Goal: Navigation & Orientation: Find specific page/section

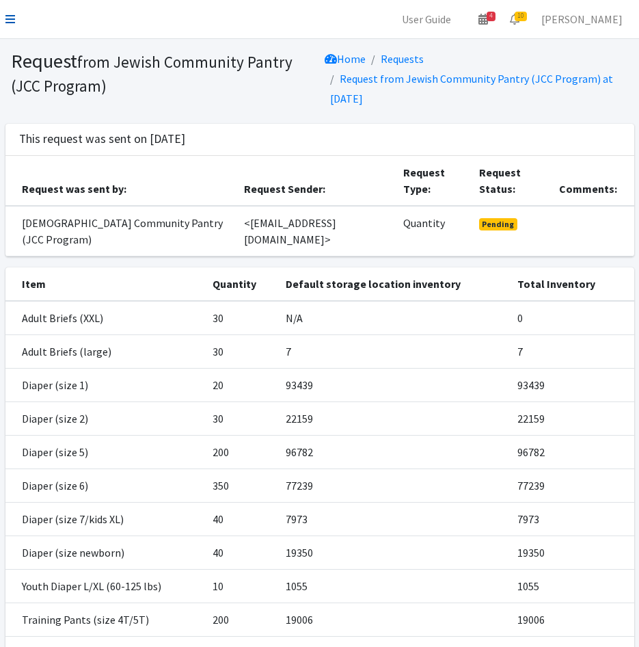
click at [7, 22] on icon at bounding box center [10, 19] width 10 height 11
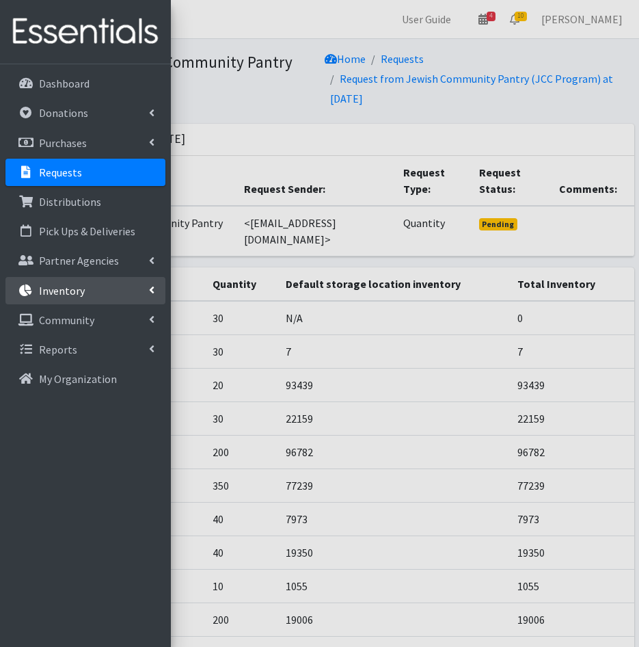
click at [61, 289] on p "Inventory" at bounding box center [62, 291] width 46 height 14
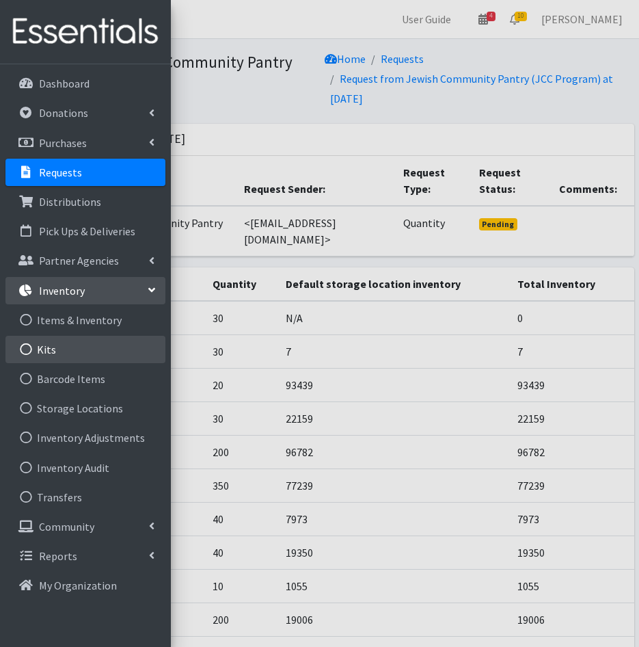
click at [72, 345] on link "Kits" at bounding box center [85, 349] width 160 height 27
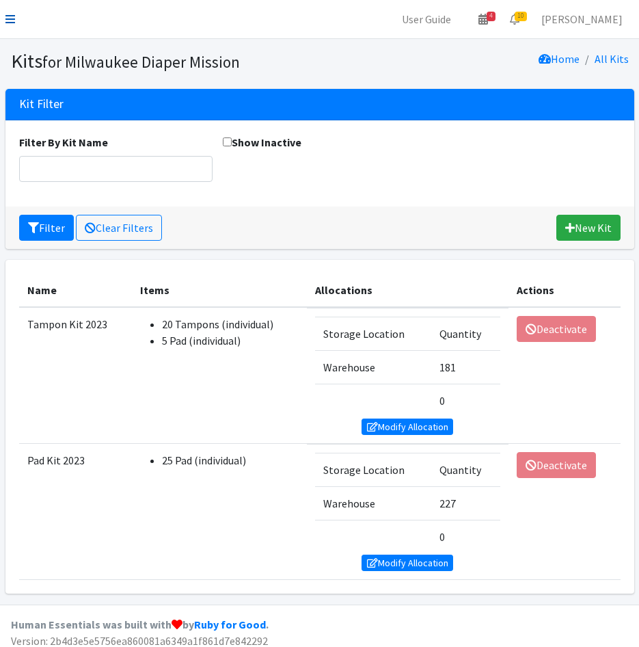
click at [12, 16] on icon at bounding box center [10, 19] width 10 height 11
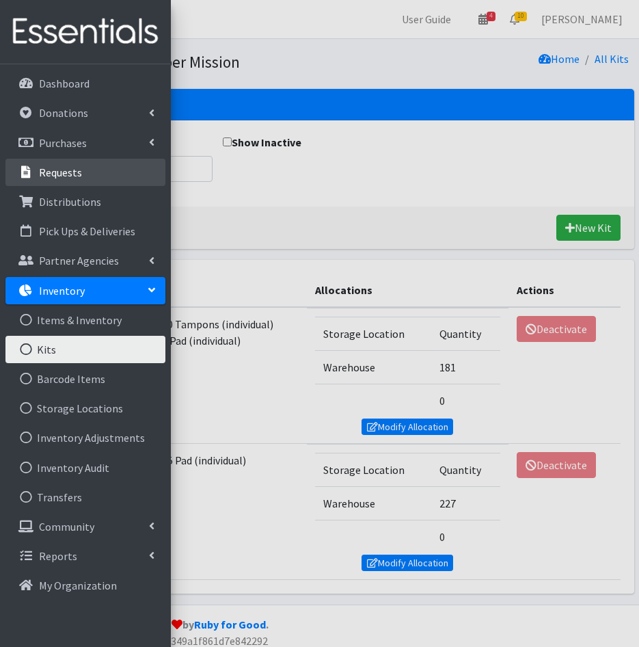
click at [76, 177] on p "Requests" at bounding box center [60, 172] width 43 height 14
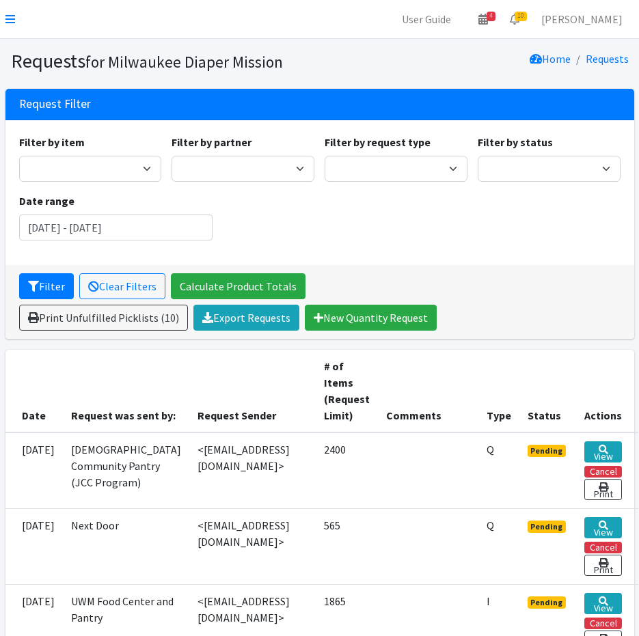
click at [14, 19] on icon at bounding box center [10, 19] width 10 height 11
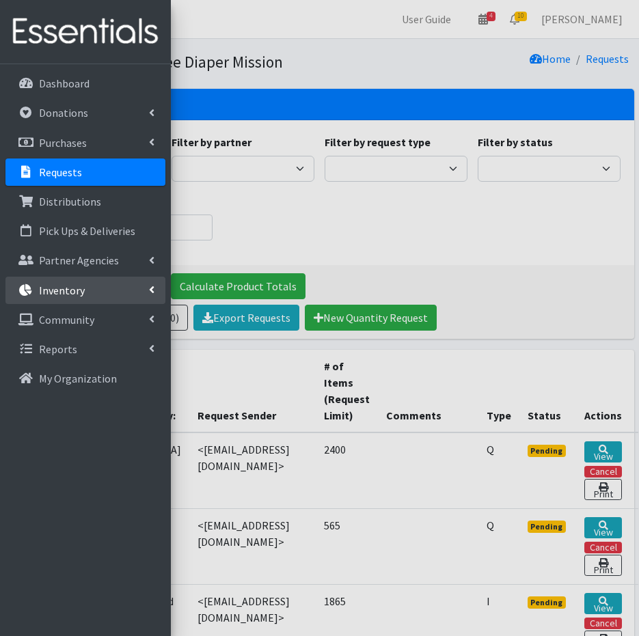
click at [67, 299] on link "Inventory" at bounding box center [85, 290] width 160 height 27
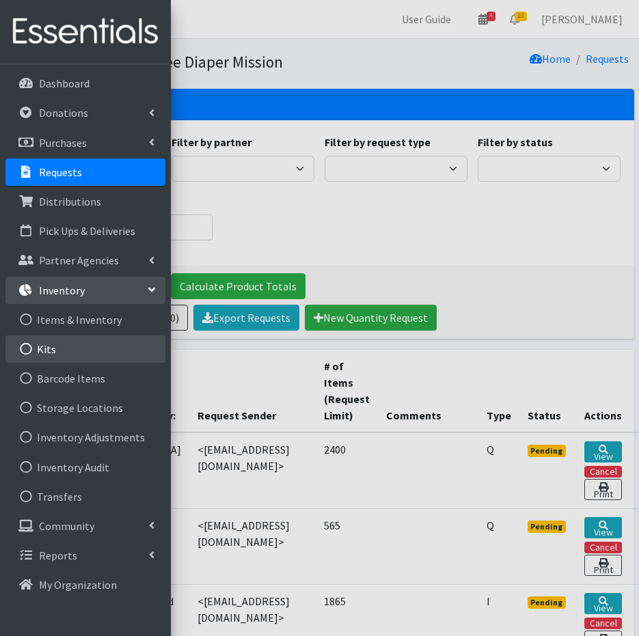
click at [76, 347] on link "Kits" at bounding box center [85, 349] width 160 height 27
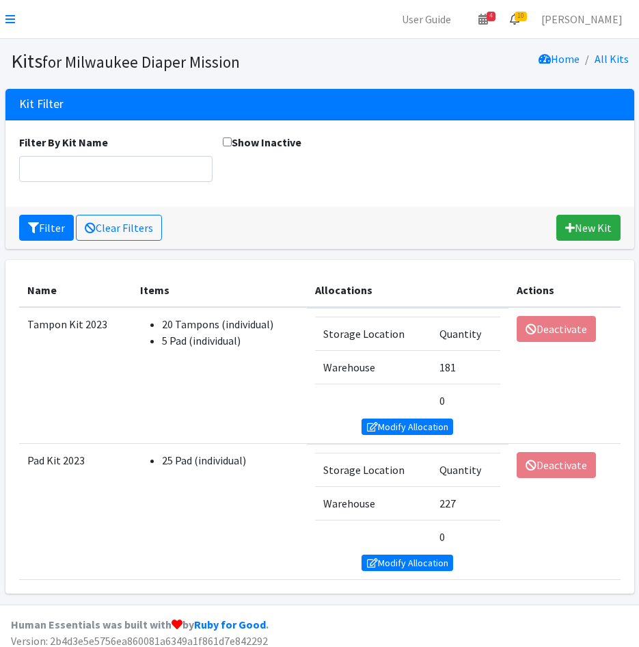
click at [520, 23] on icon at bounding box center [515, 19] width 10 height 11
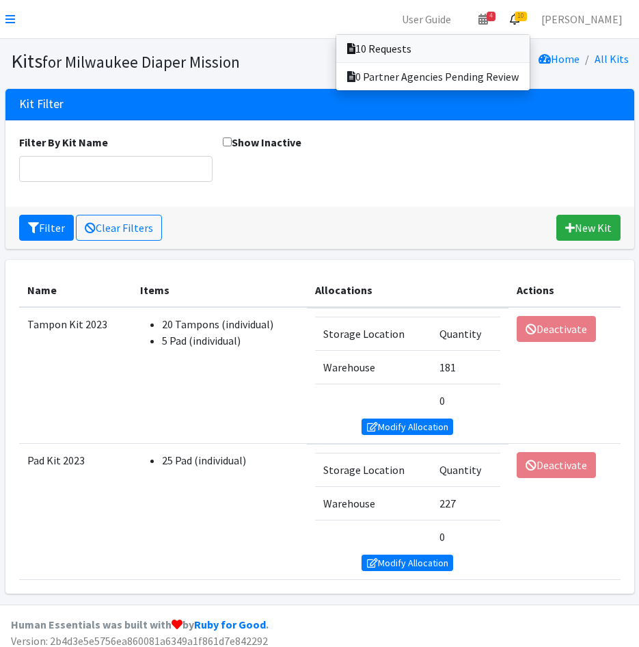
click at [518, 53] on link "10 Requests" at bounding box center [432, 48] width 193 height 27
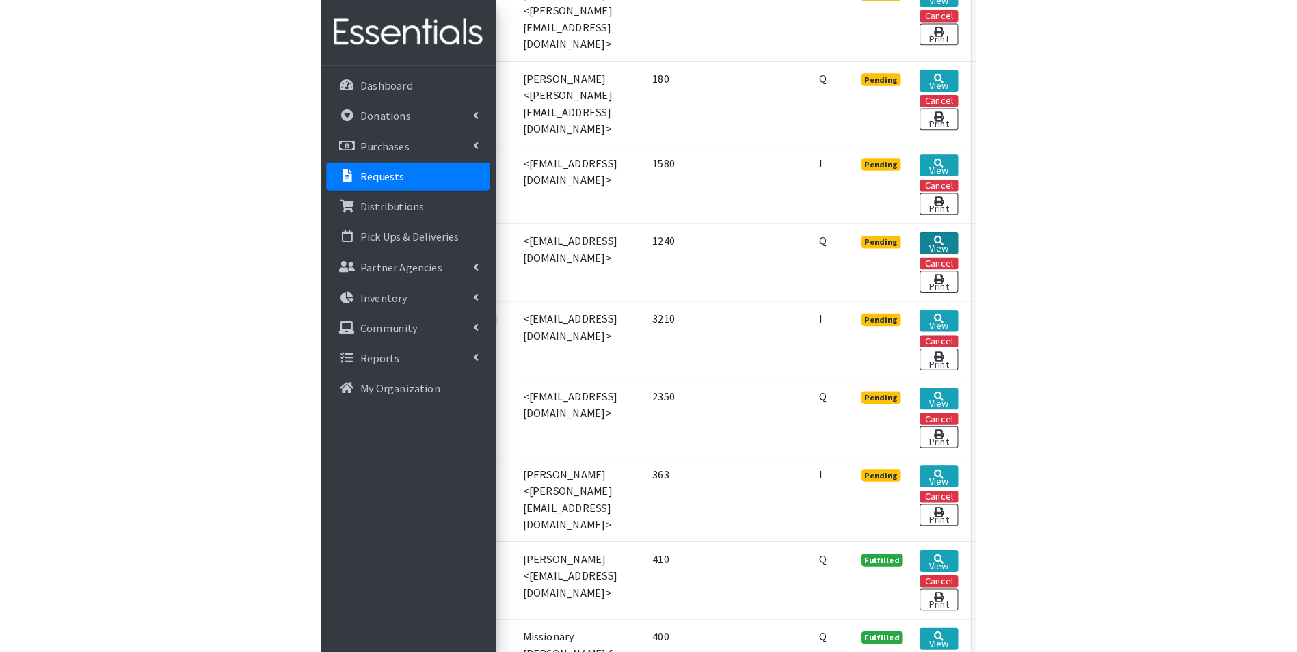
scroll to position [612, 0]
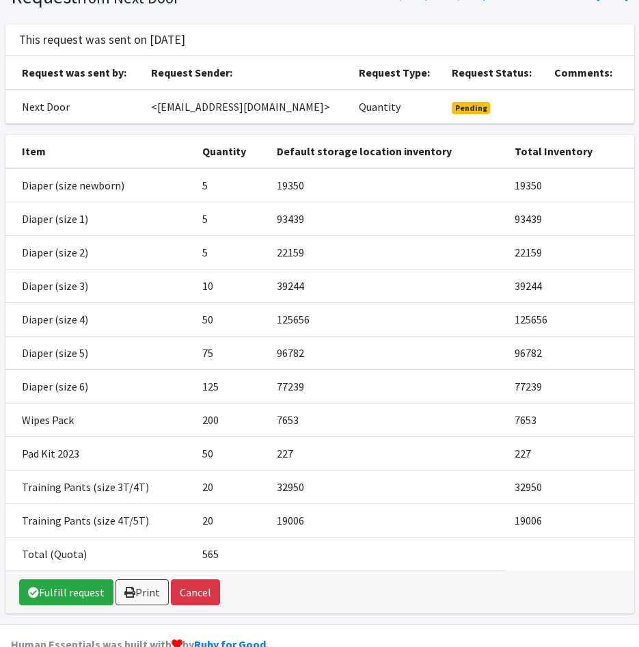
scroll to position [40, 0]
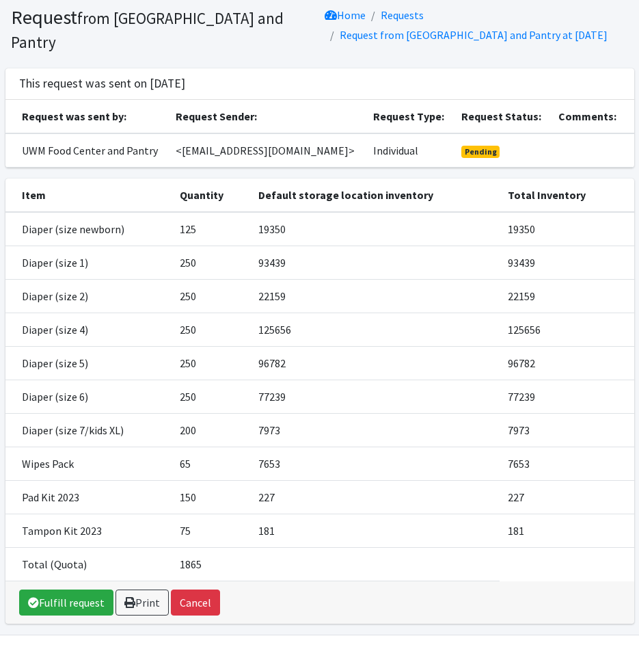
scroll to position [68, 0]
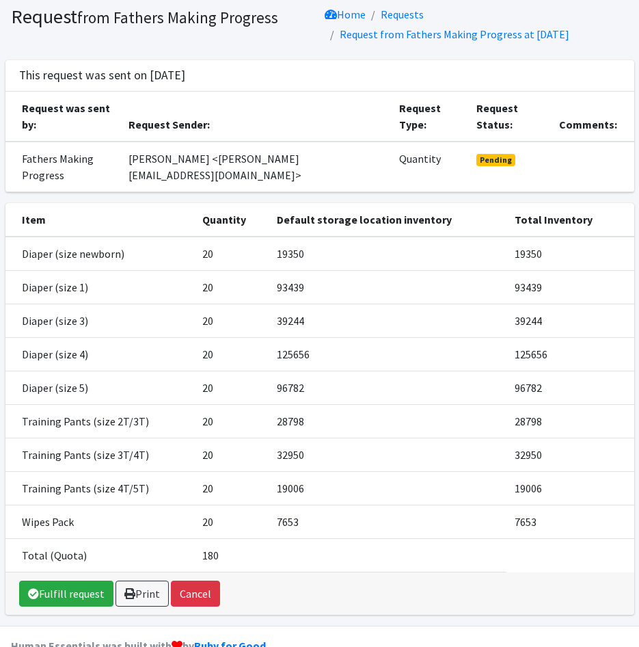
scroll to position [68, 0]
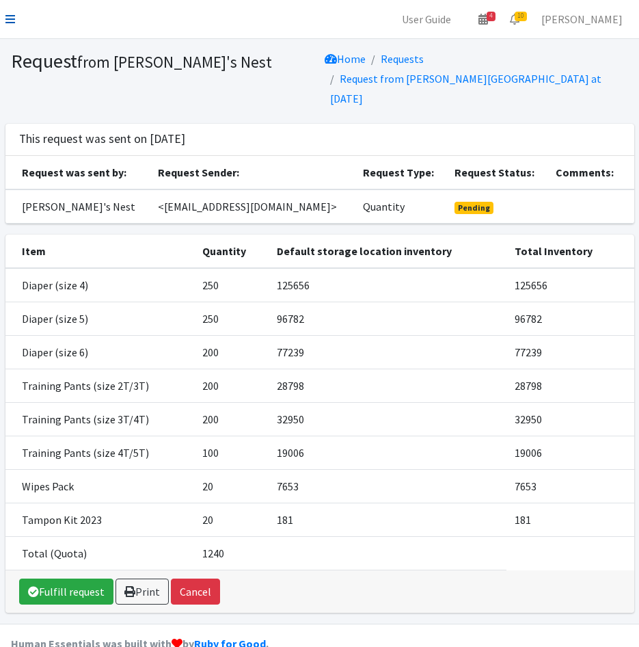
click at [8, 14] on icon at bounding box center [10, 19] width 10 height 11
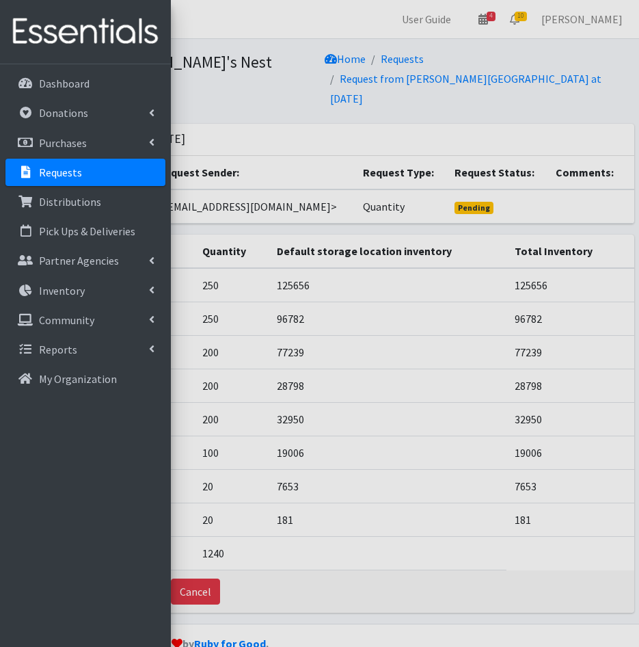
click at [53, 176] on p "Requests" at bounding box center [60, 172] width 43 height 14
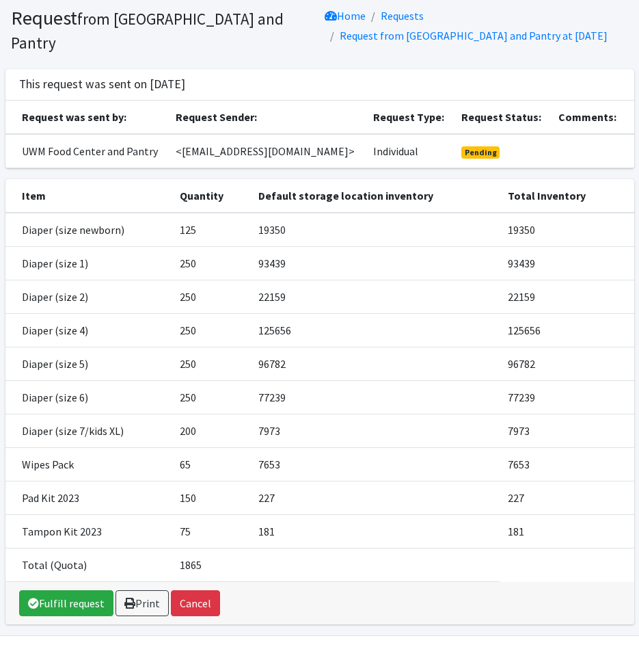
scroll to position [95, 0]
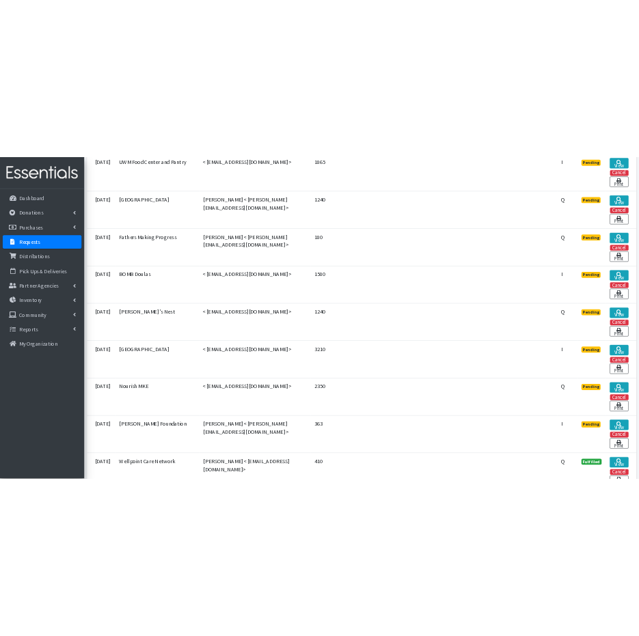
scroll to position [638, 0]
